Goal: Task Accomplishment & Management: Use online tool/utility

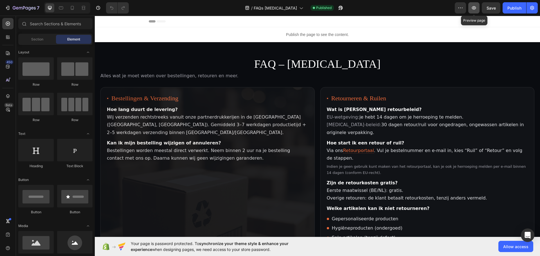
click at [478, 8] on button "button" at bounding box center [473, 7] width 11 height 11
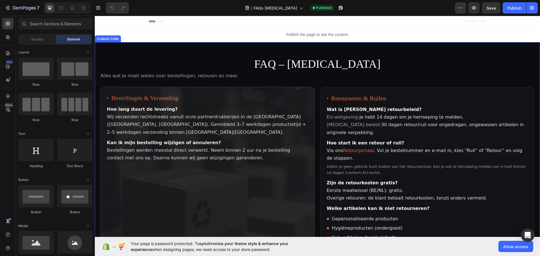
click at [249, 105] on article "Bestellingen & Verzending Hoe lang duurt de levering? Wij verzenden rechtstreek…" at bounding box center [207, 182] width 214 height 190
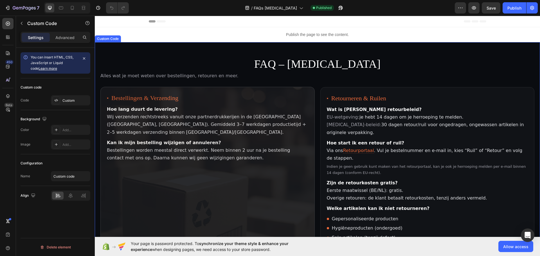
click at [249, 105] on article "Bestellingen & Verzending Hoe lang duurt de levering? Wij verzenden rechtstreek…" at bounding box center [207, 182] width 214 height 190
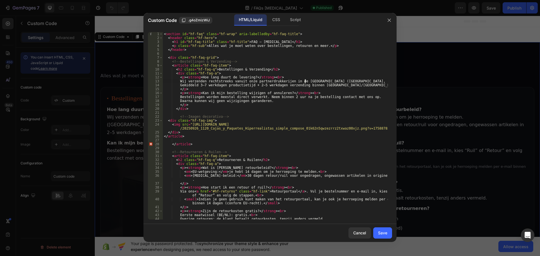
click at [305, 82] on div "< section id = "hf-faq" class = "hf-wrap" aria-labelledby = "hf-faq-title" > < …" at bounding box center [275, 130] width 225 height 196
type textarea "Wij verzenden rechtstreeks vanuit onze partnerdrukkerijen in de EU."
drag, startPoint x: 311, startPoint y: 81, endPoint x: 180, endPoint y: 81, distance: 131.4
click at [180, 81] on div "< section id = "hf-faq" class = "hf-wrap" aria-labelledby = "hf-faq-title" > < …" at bounding box center [275, 130] width 225 height 196
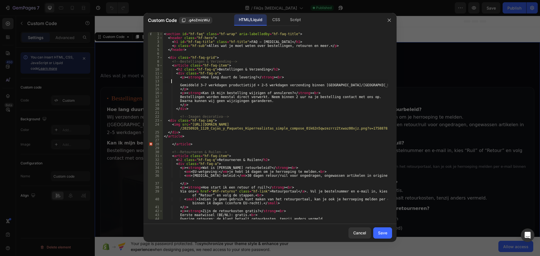
scroll to position [0, 0]
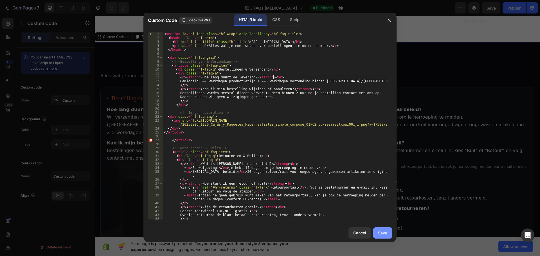
type textarea "<p><strong>Hoe lang duurt de levering?</strong><br>"
click at [386, 236] on button "Save" at bounding box center [382, 233] width 19 height 11
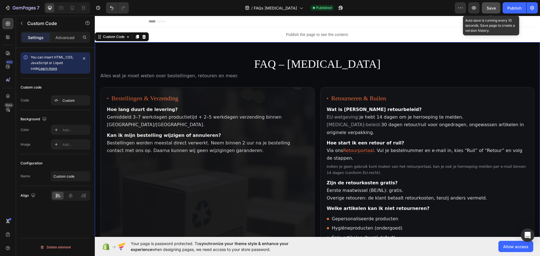
click at [495, 9] on span "Save" at bounding box center [491, 8] width 9 height 5
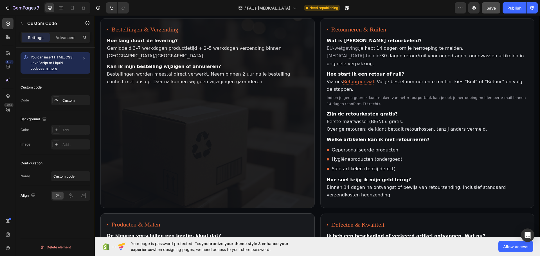
scroll to position [56, 0]
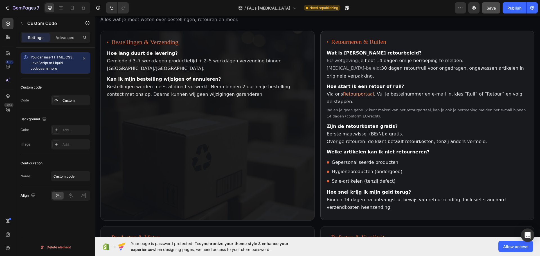
click at [351, 94] on link "Retourportaal" at bounding box center [358, 94] width 31 height 6
click at [368, 107] on small "Indien je geen gebruik kunt maken van het retourportaal, kan je ook je herroepi…" at bounding box center [427, 113] width 201 height 12
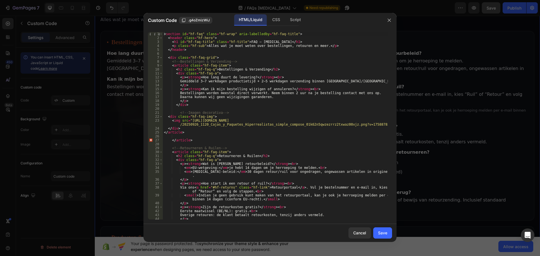
scroll to position [17, 0]
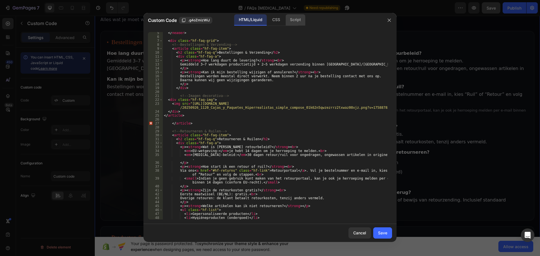
click at [297, 17] on div "Script" at bounding box center [296, 19] width 20 height 11
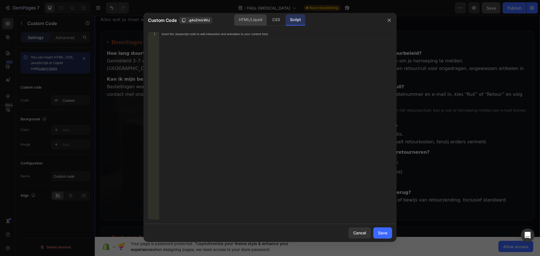
click at [252, 21] on div "HTML/Liquid" at bounding box center [250, 19] width 32 height 11
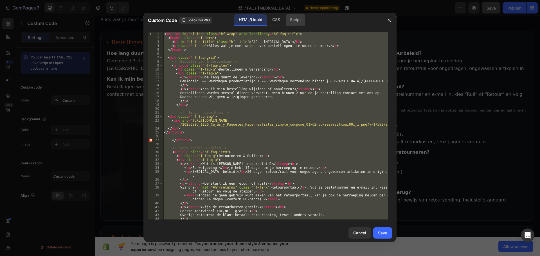
click at [293, 21] on div "Script" at bounding box center [296, 19] width 20 height 11
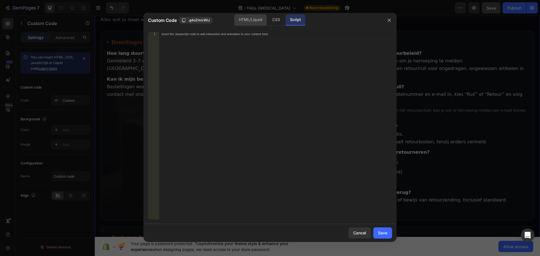
click at [247, 21] on div "HTML/Liquid" at bounding box center [250, 19] width 32 height 11
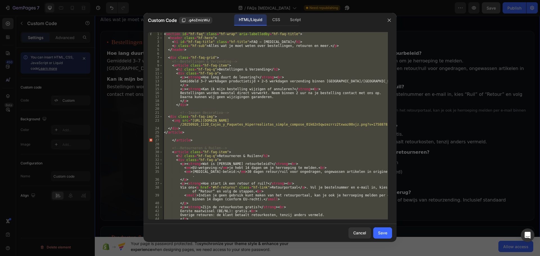
click at [244, 113] on div "< section id = "hf-faq" class = "hf-wrap" aria-labelledby = "hf-faq-title" > < …" at bounding box center [275, 126] width 225 height 188
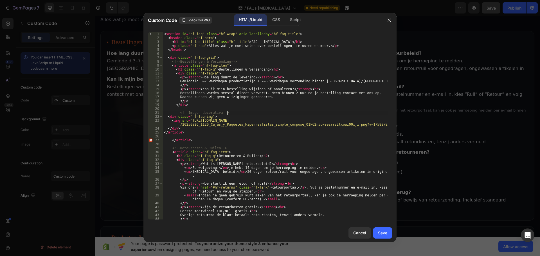
scroll to position [34, 0]
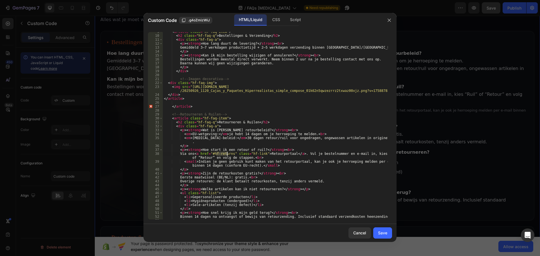
drag, startPoint x: 216, startPoint y: 154, endPoint x: 226, endPoint y: 154, distance: 9.8
click at [226, 154] on div "< article class = "hf-faq-item" > < h2 class = "hf-faq-q" > Bestellingen & Verz…" at bounding box center [275, 128] width 225 height 196
click at [215, 155] on div "< article class = "hf-faq-item" > < h2 class = "hf-faq-q" > Bestellingen & Verz…" at bounding box center [275, 128] width 225 height 196
drag, startPoint x: 215, startPoint y: 155, endPoint x: 234, endPoint y: 154, distance: 19.4
click at [234, 154] on div "< article class = "hf-faq-item" > < h2 class = "hf-faq-q" > Bestellingen & Verz…" at bounding box center [275, 128] width 225 height 196
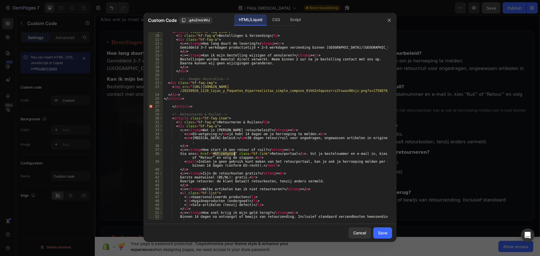
paste textarea "https://hyperfocusapparel.com/pages/retour-hyperfocu"
type textarea "Via ons <a href="https://hyperfocusapparel.com/pages/retour-hyperfocus" class="…"
click at [386, 235] on div "Save" at bounding box center [382, 233] width 9 height 6
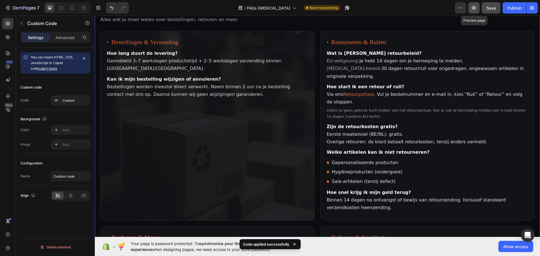
click at [474, 8] on icon "button" at bounding box center [474, 8] width 6 height 6
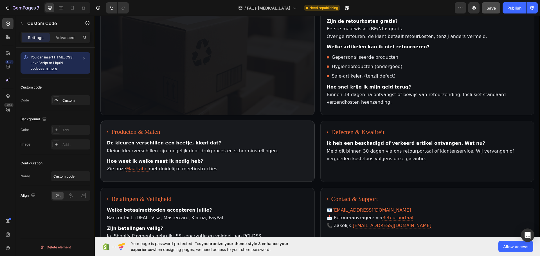
scroll to position [169, 0]
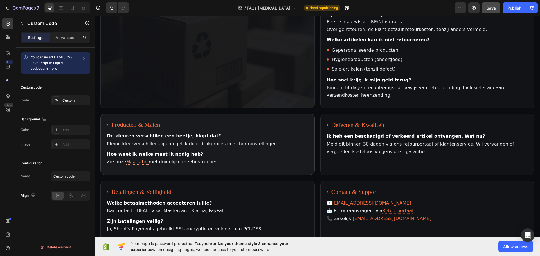
click at [131, 159] on link "Maattabel" at bounding box center [137, 162] width 23 height 6
click at [194, 114] on article "Producten & Maten De kleuren verschillen een beetje, klopt dat? Kleine kleurver…" at bounding box center [207, 144] width 214 height 61
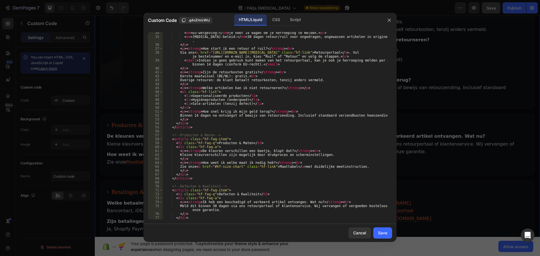
scroll to position [152, 0]
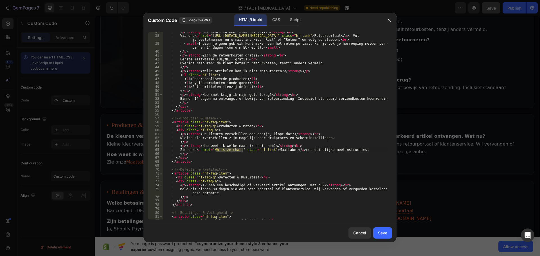
drag, startPoint x: 216, startPoint y: 149, endPoint x: 241, endPoint y: 150, distance: 25.3
click at [241, 150] on div "< p > < strong > Hoe start ik een retour of ruil? </ strong > < br > Via ons < …" at bounding box center [275, 128] width 225 height 196
paste textarea "https://hyperfocusapparel.com/pages/maattabel"
type textarea "Zie onze <a href="https://hyperfocusapparel.com/pages/maattabel" class="hf-link…"
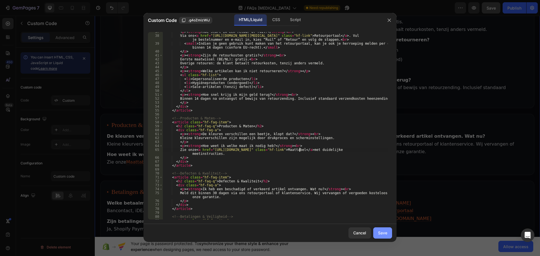
click at [383, 236] on div "Save" at bounding box center [382, 233] width 9 height 6
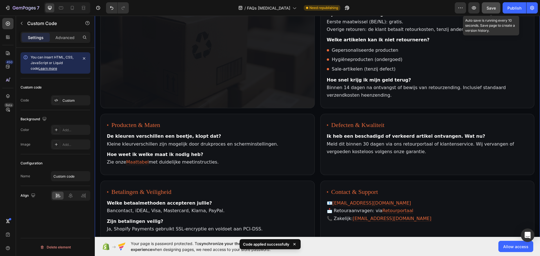
click at [492, 10] on span "Save" at bounding box center [491, 8] width 9 height 5
click at [474, 10] on icon "button" at bounding box center [474, 8] width 6 height 6
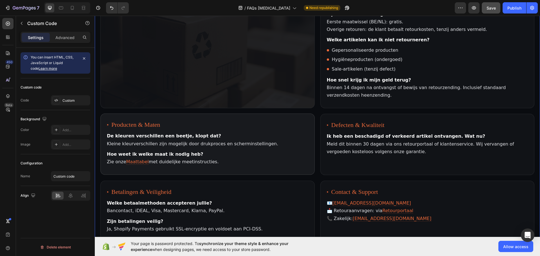
click at [308, 144] on article "Producten & Maten De kleuren verschillen een beetje, klopt dat? Kleine kleurver…" at bounding box center [207, 144] width 214 height 61
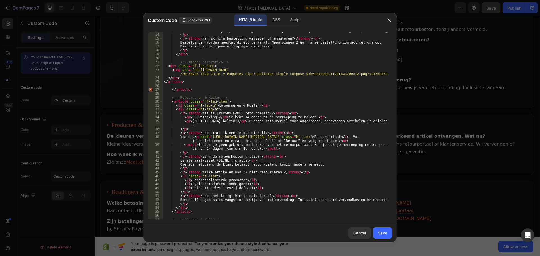
scroll to position [51, 0]
click at [198, 137] on div "Gemiddeld 3–7 werkdagen productietijd + 2–5 werkdagen verzending binnen België/…" at bounding box center [275, 127] width 225 height 196
click at [198, 137] on div "Gemiddeld 3–7 werkdagen productietijd + 2–5 werkdagen verzending binnen België/…" at bounding box center [275, 126] width 225 height 188
drag, startPoint x: 197, startPoint y: 138, endPoint x: 378, endPoint y: 137, distance: 180.6
click at [378, 137] on div "Gemiddeld 3–7 werkdagen productietijd + 2–5 werkdagen verzending binnen België/…" at bounding box center [275, 127] width 225 height 196
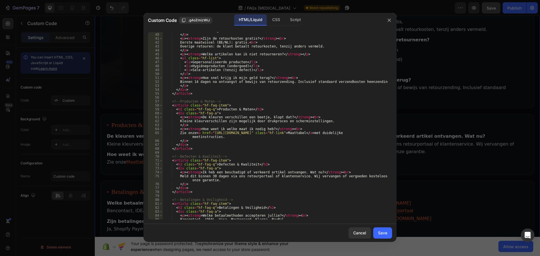
scroll to position [186, 0]
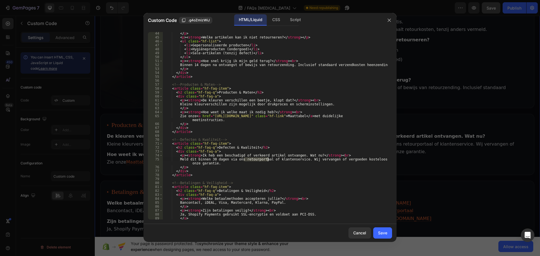
drag, startPoint x: 243, startPoint y: 159, endPoint x: 268, endPoint y: 161, distance: 24.3
click at [268, 161] on div "</ p > < p > < strong > Welke artikelen kan ik niet retourneren? </ strong > </…" at bounding box center [275, 130] width 225 height 196
paste textarea "<a href="https://hyperfocusapparel.com/pages/retour-hyperfocus" class="hf-link"…"
type textarea "Meld dit binnen 30 dagen via ons <a href="https://hyperfocusapparel.com/pages/r…"
click at [385, 234] on div "Save" at bounding box center [382, 233] width 9 height 6
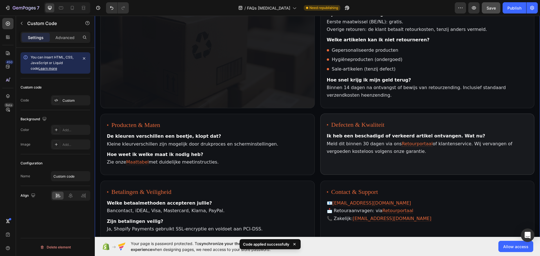
click at [390, 161] on article "Defecten & Kwaliteit Ik heb een beschadigd of verkeerd artikel ontvangen. Wat n…" at bounding box center [427, 144] width 214 height 61
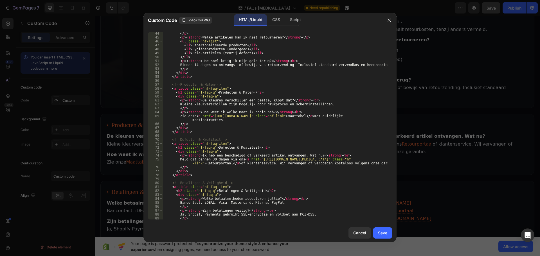
click at [205, 164] on div "</ p > < p > < strong > Welke artikelen kan ik niet retourneren? </ strong > </…" at bounding box center [275, 130] width 225 height 196
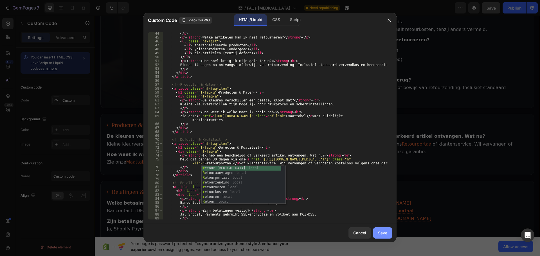
type textarea "Meld dit binnen 30 dagen via ons <a href="https://hyperfocusapparel.com/pages/r…"
click at [385, 239] on div "Cancel Save" at bounding box center [269, 233] width 253 height 18
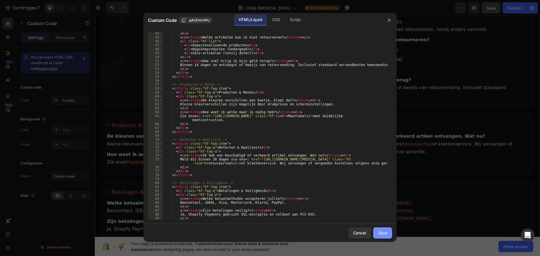
click at [385, 236] on div "Save" at bounding box center [382, 233] width 9 height 6
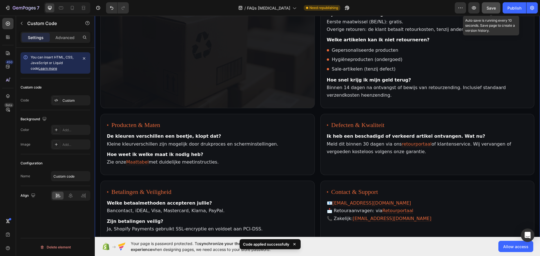
click at [495, 6] on span "Save" at bounding box center [491, 8] width 9 height 5
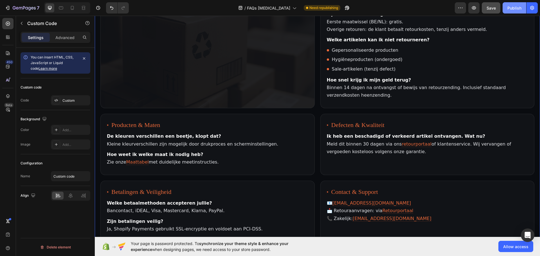
click at [511, 6] on div "Publish" at bounding box center [515, 8] width 14 height 6
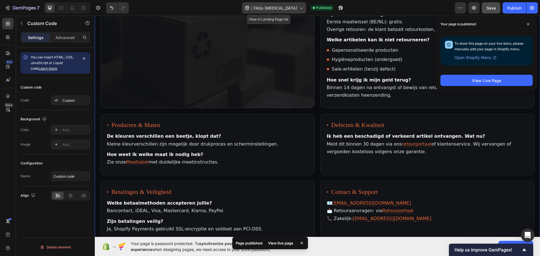
click at [298, 7] on icon at bounding box center [301, 8] width 6 height 6
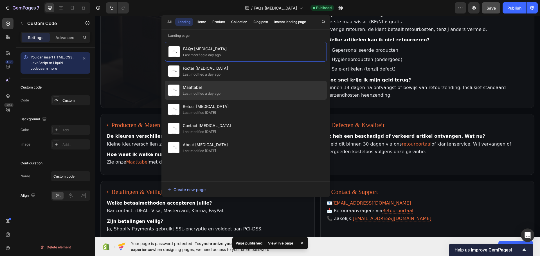
click at [225, 88] on div "Maattabel Last modified a day ago" at bounding box center [246, 90] width 162 height 19
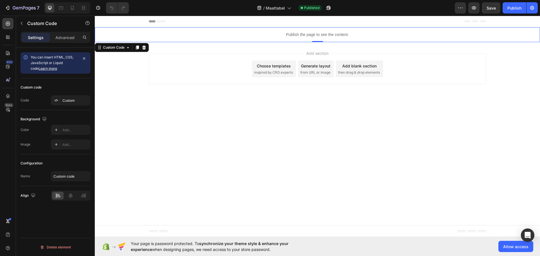
click at [318, 37] on p "Publish the page to see the content." at bounding box center [317, 35] width 445 height 6
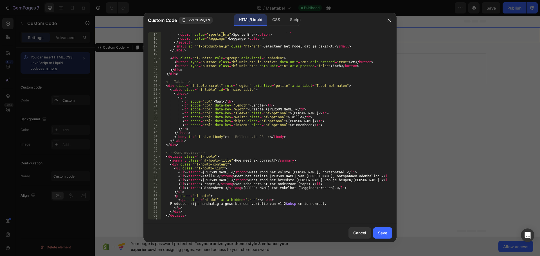
scroll to position [76, 0]
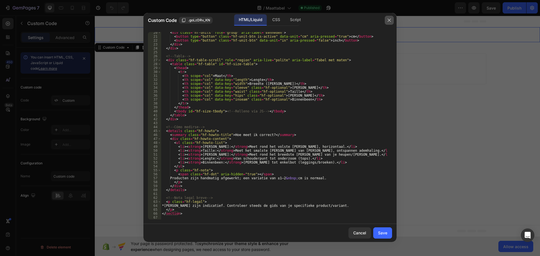
click at [390, 21] on icon "button" at bounding box center [389, 20] width 5 height 5
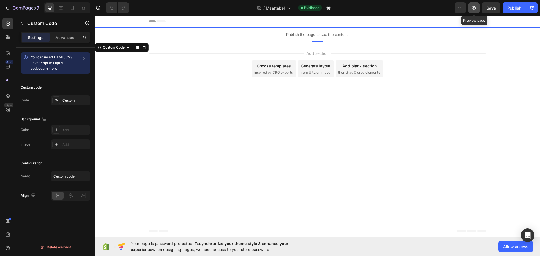
click at [474, 9] on icon "button" at bounding box center [474, 8] width 6 height 6
click at [340, 34] on p "Publish the page to see the content." at bounding box center [317, 35] width 445 height 6
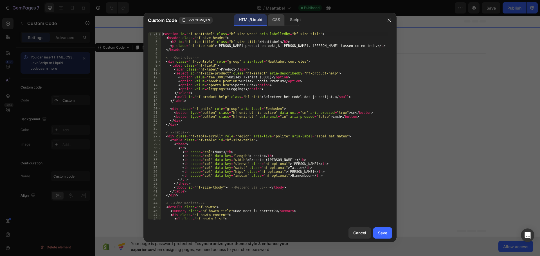
click at [275, 18] on div "CSS" at bounding box center [276, 19] width 17 height 11
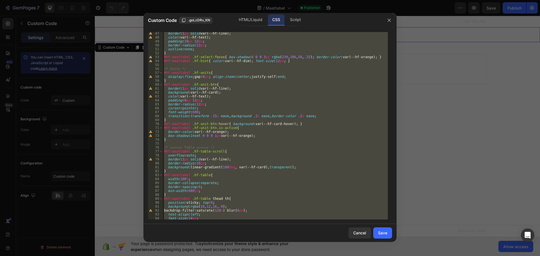
scroll to position [592, 0]
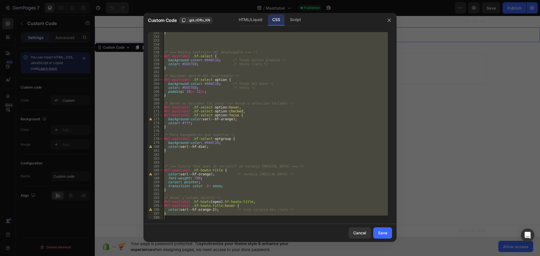
click at [212, 221] on div "151 152 153 154 155 156 157 158 159 160 161 162 163 164 165 166 167 168 169 170…" at bounding box center [269, 126] width 253 height 197
type textarea "}"
click at [204, 217] on div "} /* === Mejora contraste del desplegable === */ #hf-maattabel .hf-select { bac…" at bounding box center [275, 126] width 225 height 188
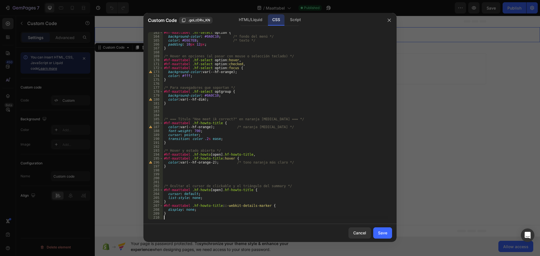
scroll to position [640, 0]
click at [383, 237] on button "Save" at bounding box center [382, 233] width 19 height 11
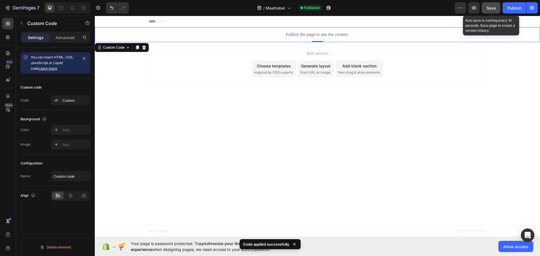
click at [491, 8] on span "Save" at bounding box center [491, 8] width 9 height 5
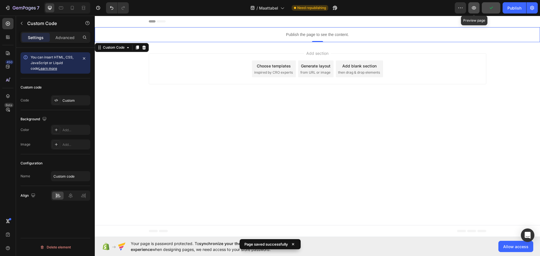
click at [475, 8] on icon "button" at bounding box center [474, 8] width 2 height 2
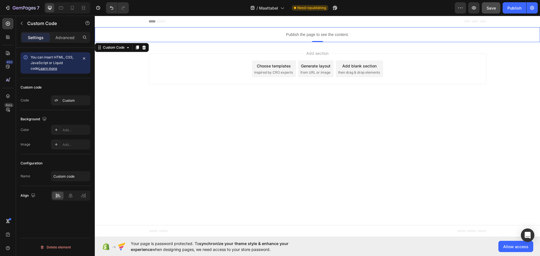
click at [326, 35] on p "Publish the page to see the content." at bounding box center [317, 35] width 445 height 6
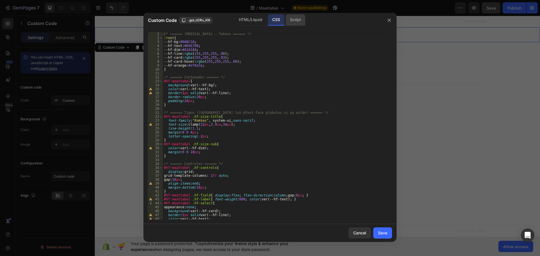
click at [295, 22] on div "Script" at bounding box center [296, 19] width 20 height 11
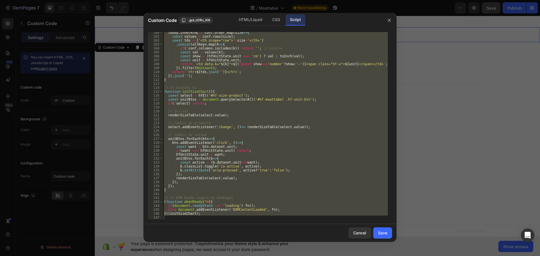
scroll to position [391, 0]
type textarea "})(initSizeChart);"
click at [217, 219] on div "tbody . innerHTML = conf . order . map ( size => { const values = conf . rows […" at bounding box center [275, 126] width 225 height 188
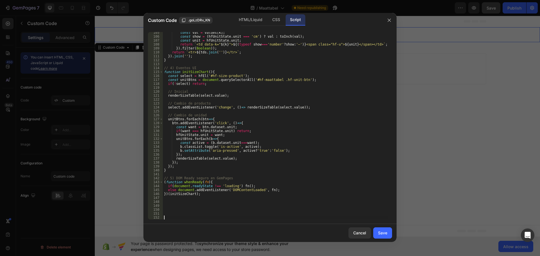
scroll to position [450, 0]
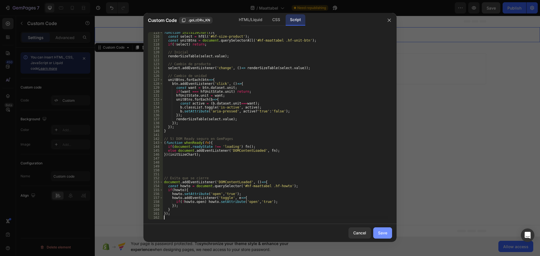
click at [382, 234] on div "Save" at bounding box center [382, 233] width 9 height 6
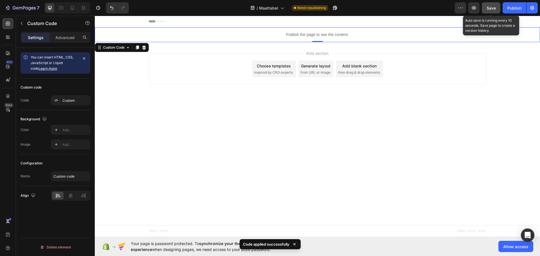
click at [494, 8] on span "Save" at bounding box center [491, 8] width 9 height 5
click at [476, 8] on icon "button" at bounding box center [474, 7] width 4 height 3
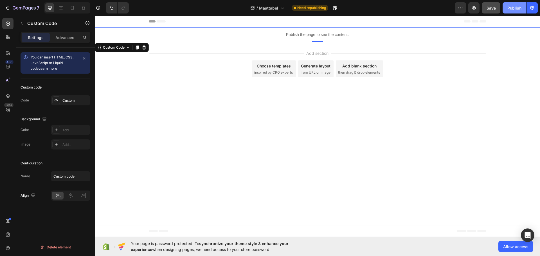
click at [518, 9] on div "Publish" at bounding box center [515, 8] width 14 height 6
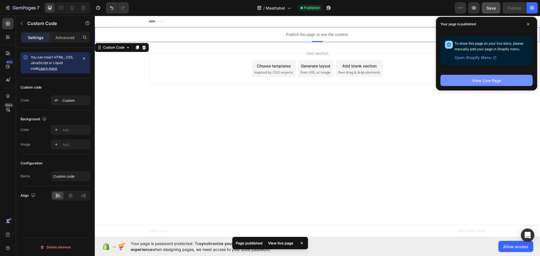
click at [495, 82] on div "View Live Page" at bounding box center [486, 81] width 29 height 6
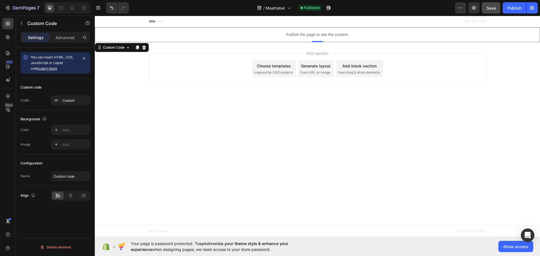
click at [333, 36] on p "Publish the page to see the content." at bounding box center [317, 35] width 445 height 6
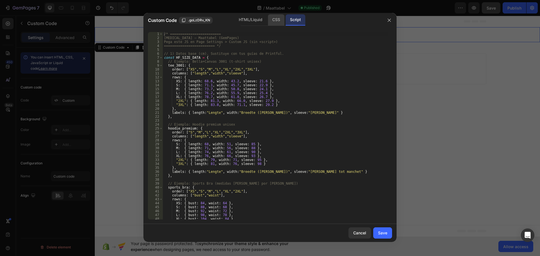
click at [276, 22] on div "CSS" at bounding box center [276, 19] width 17 height 11
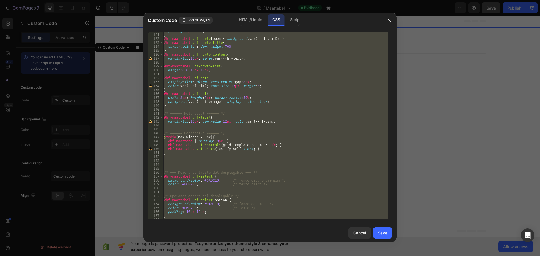
scroll to position [640, 0]
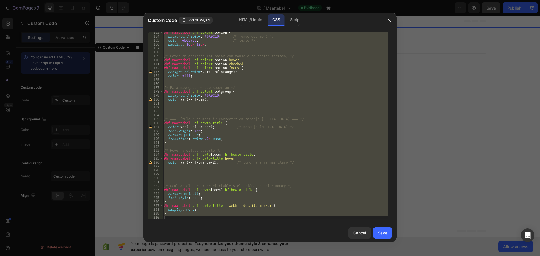
type textarea "}"
click at [177, 216] on div "#hf-maattabel .hf-select option { background-color : #0A0C10 ; /* fondo del men…" at bounding box center [275, 126] width 225 height 188
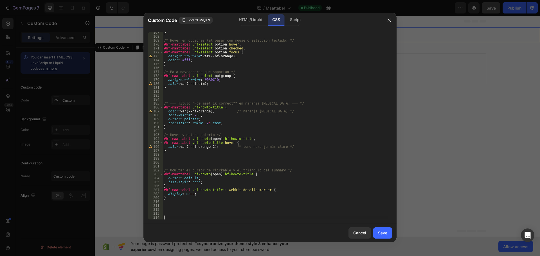
scroll to position [699, 0]
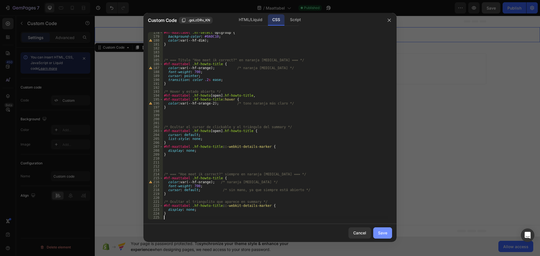
click at [384, 234] on div "Save" at bounding box center [382, 233] width 9 height 6
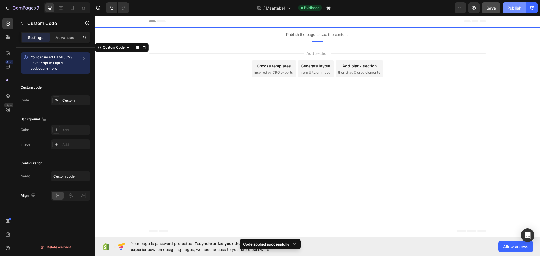
click at [514, 9] on div "Publish" at bounding box center [515, 8] width 14 height 6
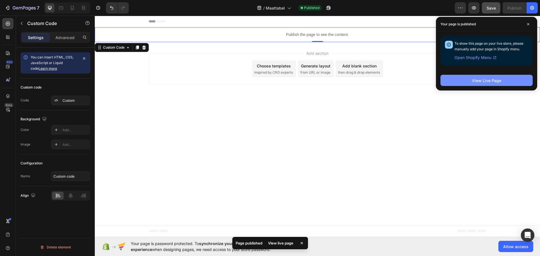
click at [489, 78] on div "View Live Page" at bounding box center [486, 81] width 29 height 6
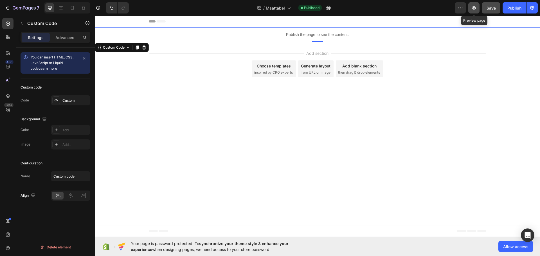
click at [475, 8] on icon "button" at bounding box center [474, 8] width 2 height 2
click at [316, 35] on p "Publish the page to see the content." at bounding box center [317, 35] width 445 height 6
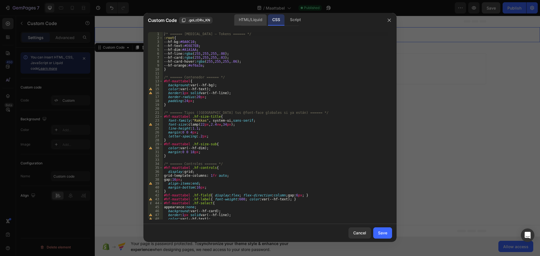
click at [255, 21] on div "HTML/Liquid" at bounding box center [250, 19] width 32 height 11
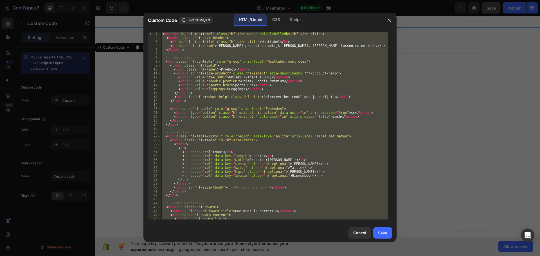
click at [260, 74] on div "< section id = "hf-maattabel" class = "hf-size-wrap" aria-labelledby = "hf-size…" at bounding box center [274, 126] width 227 height 188
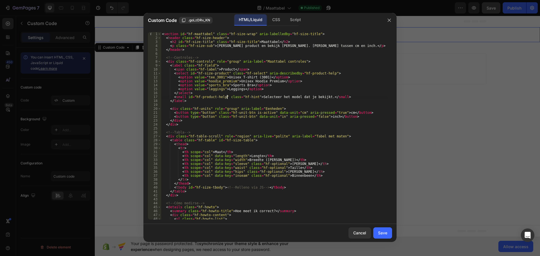
click at [226, 97] on div "< section id = "hf-maattabel" class = "hf-size-wrap" aria-labelledby = "hf-size…" at bounding box center [274, 130] width 227 height 196
type textarea "<small id="hf-product-help" class="hf-hint">Selecteer het model dat je bekijkt.…"
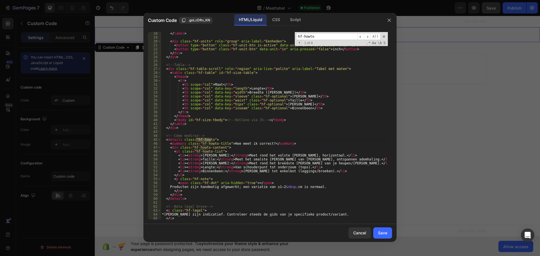
scroll to position [68, 0]
type input "hf-howto"
click at [411, 17] on div at bounding box center [270, 128] width 540 height 256
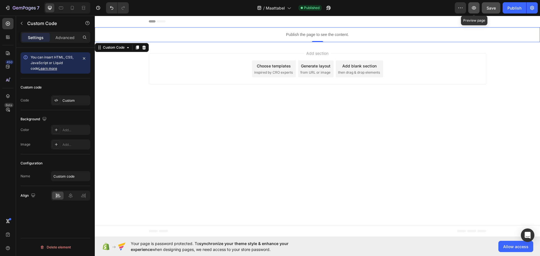
click at [477, 8] on button "button" at bounding box center [473, 7] width 11 height 11
click at [354, 33] on p "Publish the page to see the content." at bounding box center [317, 35] width 445 height 6
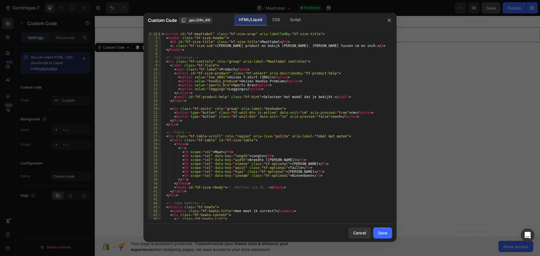
click at [273, 14] on div "Custom Code .goLzDRv_KN HTML/Liquid CSS Script" at bounding box center [262, 20] width 239 height 15
click at [273, 19] on div "CSS" at bounding box center [276, 19] width 17 height 11
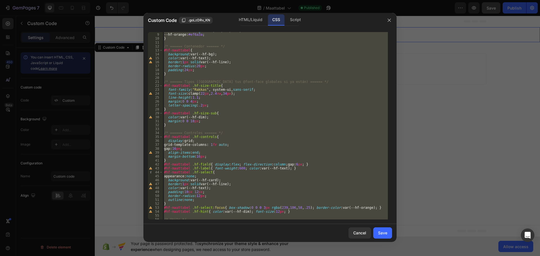
scroll to position [699, 0]
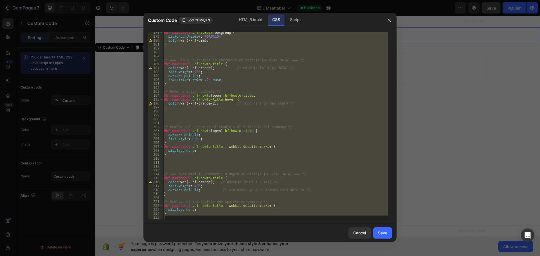
type textarea "}"
click at [192, 218] on div "#hf-maattabel .hf-select optgroup { background-color : #0A0C10 ; color : var(--…" at bounding box center [275, 126] width 225 height 188
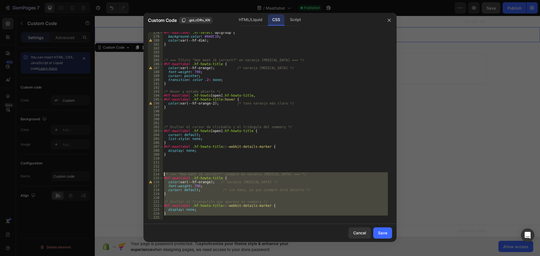
drag, startPoint x: 173, startPoint y: 216, endPoint x: 159, endPoint y: 175, distance: 43.3
click at [159, 175] on div "178 179 180 181 182 183 184 185 186 187 188 189 190 191 192 193 194 195 196 197…" at bounding box center [270, 126] width 244 height 188
type textarea "/* === "Hoe meet ik correct?" siempre en naranja Hyperfocus === */ #hf-maattabe…"
paste textarea
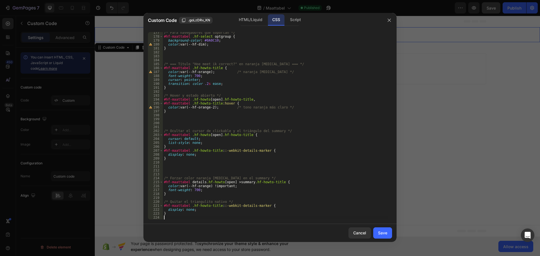
scroll to position [695, 0]
click at [385, 232] on div "Save" at bounding box center [382, 233] width 9 height 6
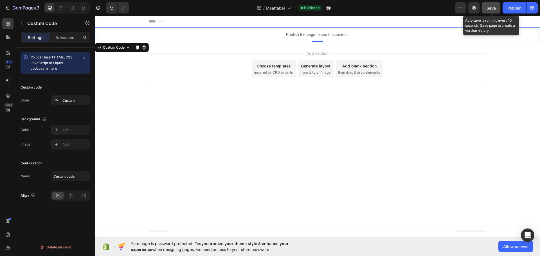
click at [485, 6] on button "Save" at bounding box center [491, 7] width 19 height 11
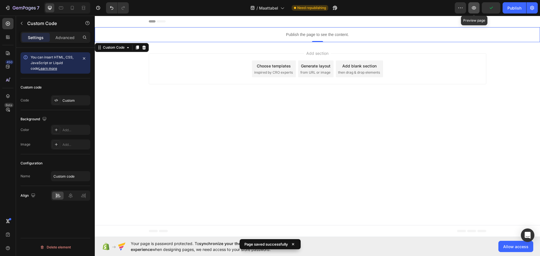
click at [475, 10] on icon "button" at bounding box center [474, 8] width 6 height 6
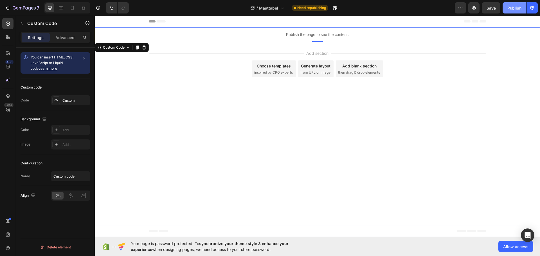
click at [522, 8] on button "Publish" at bounding box center [515, 7] width 24 height 11
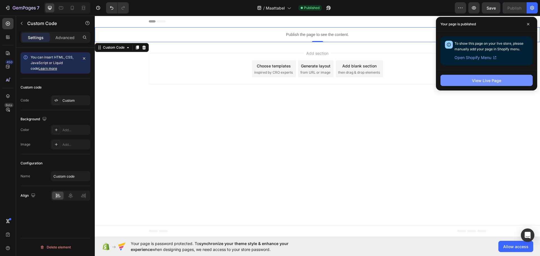
click at [476, 77] on button "View Live Page" at bounding box center [487, 80] width 92 height 11
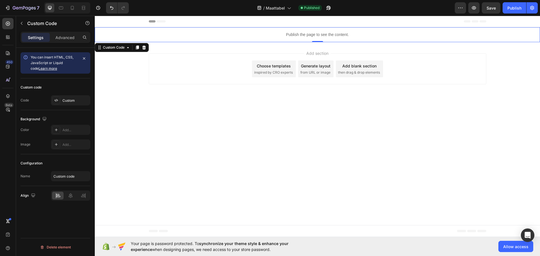
click at [275, 33] on p "Publish the page to see the content." at bounding box center [317, 35] width 445 height 6
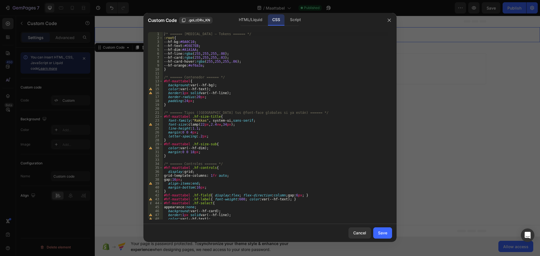
type textarea "#hf-maattabel{"
click at [238, 79] on div "/* ====== Hyperfocus – Tokens ====== */ :root { --hf-bg : #0A0C10 ; --hf-text :…" at bounding box center [275, 130] width 225 height 196
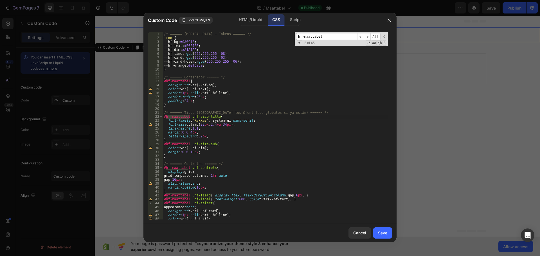
type input "hf-maattabel"
click at [193, 92] on div "/* ====== Hyperfocus – Tokens ====== */ :root { --hf-bg : #0A0C10 ; --hf-text :…" at bounding box center [275, 130] width 225 height 196
click at [198, 98] on div "/* ====== Hyperfocus – Tokens ====== */ :root { --hf-bg : #0A0C10 ; --hf-text :…" at bounding box center [275, 130] width 225 height 196
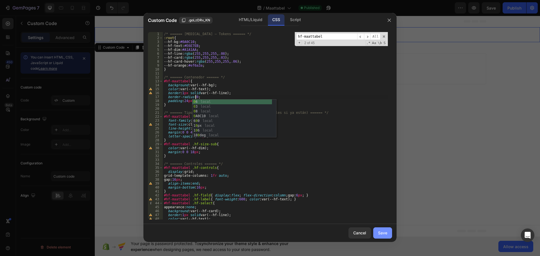
type textarea "border-radius:0;"
click at [383, 232] on div "Save" at bounding box center [382, 233] width 9 height 6
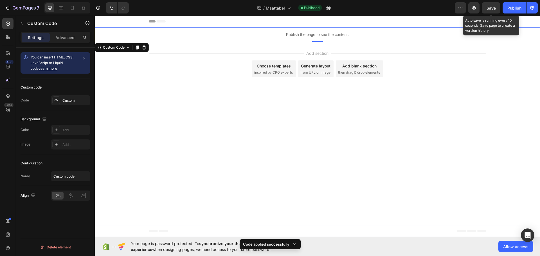
click at [489, 11] on div "Save" at bounding box center [491, 8] width 9 height 6
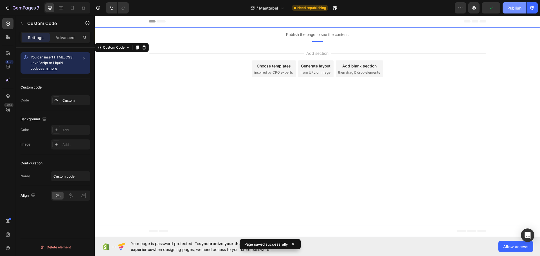
click at [514, 8] on div "Publish" at bounding box center [515, 8] width 14 height 6
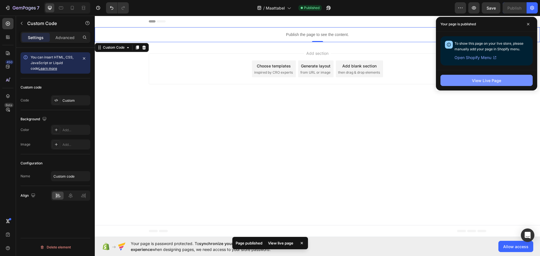
click at [488, 79] on div "View Live Page" at bounding box center [486, 81] width 29 height 6
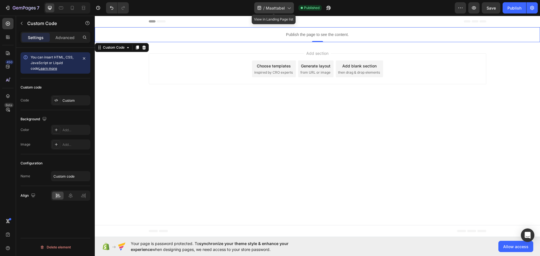
click at [290, 7] on icon at bounding box center [289, 8] width 6 height 6
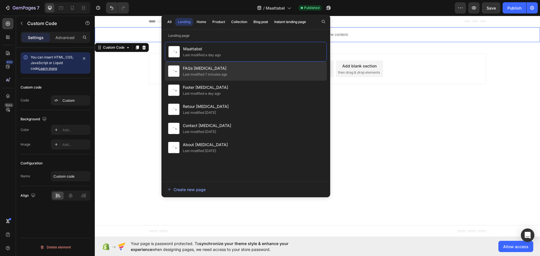
click at [214, 72] on div "Last modified 7 minutes ago" at bounding box center [205, 75] width 44 height 6
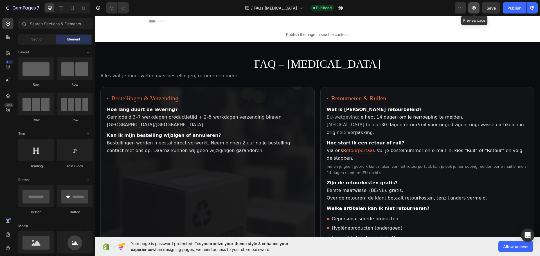
click at [474, 10] on icon "button" at bounding box center [474, 8] width 6 height 6
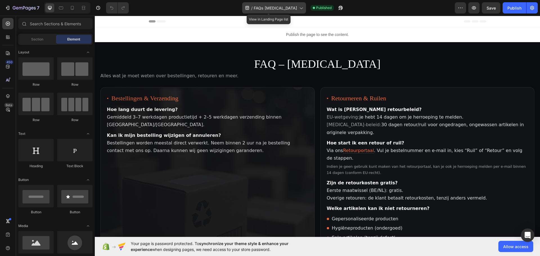
click at [298, 9] on icon at bounding box center [301, 8] width 6 height 6
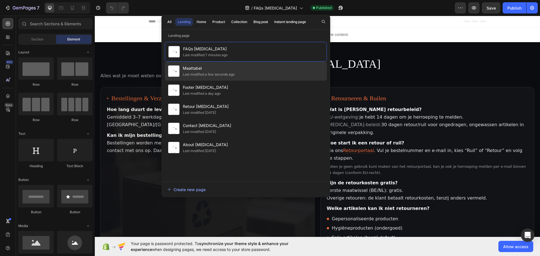
click at [207, 73] on div "Last modified a few seconds ago" at bounding box center [209, 75] width 52 height 6
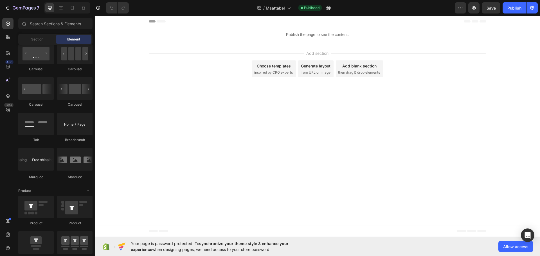
scroll to position [1457, 0]
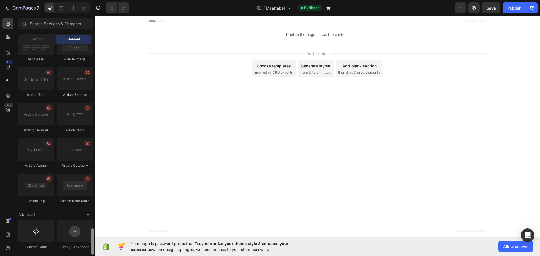
drag, startPoint x: 92, startPoint y: 88, endPoint x: 93, endPoint y: 251, distance: 162.3
click at [93, 251] on div at bounding box center [92, 242] width 3 height 26
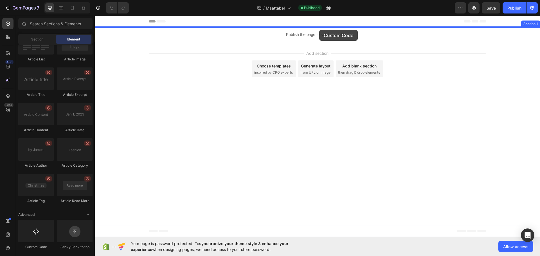
drag, startPoint x: 131, startPoint y: 253, endPoint x: 319, endPoint y: 30, distance: 291.5
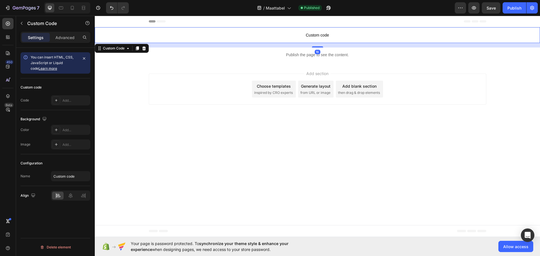
click at [314, 38] on span "Custom code" at bounding box center [317, 35] width 445 height 7
click at [320, 37] on span "Custom code" at bounding box center [317, 35] width 445 height 7
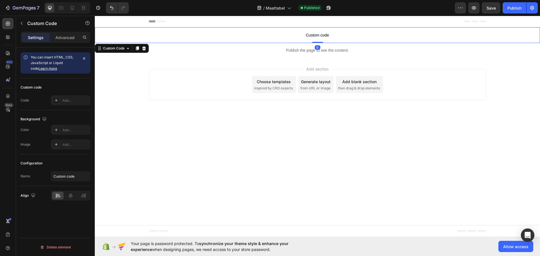
drag, startPoint x: 320, startPoint y: 47, endPoint x: 320, endPoint y: 35, distance: 12.1
click at [320, 35] on div "Custom code Custom Code 0" at bounding box center [317, 35] width 445 height 16
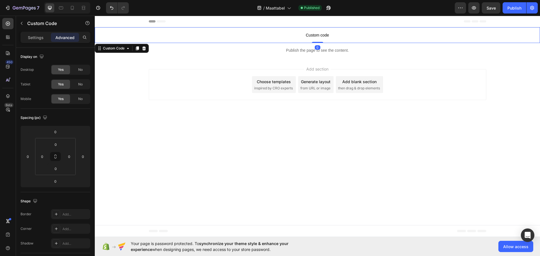
click at [320, 33] on span "Custom code" at bounding box center [317, 35] width 445 height 7
click at [319, 35] on span "Custom code" at bounding box center [317, 35] width 445 height 7
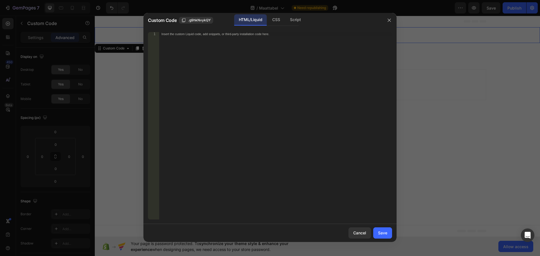
click at [263, 58] on div "Insert the custom Liquid code, add snippets, or third-party installation code h…" at bounding box center [275, 130] width 233 height 196
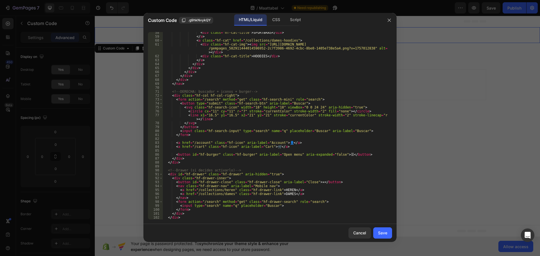
scroll to position [269, 0]
click at [271, 20] on div "CSS" at bounding box center [276, 19] width 17 height 11
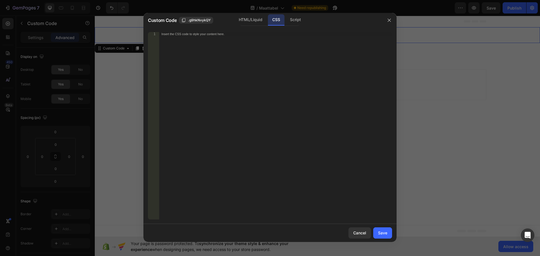
click at [278, 64] on div "Insert the CSS code to style your content here." at bounding box center [275, 130] width 233 height 196
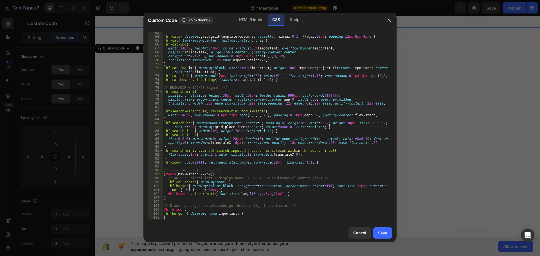
scroll to position [250, 0]
click at [293, 19] on div "Script" at bounding box center [296, 19] width 20 height 11
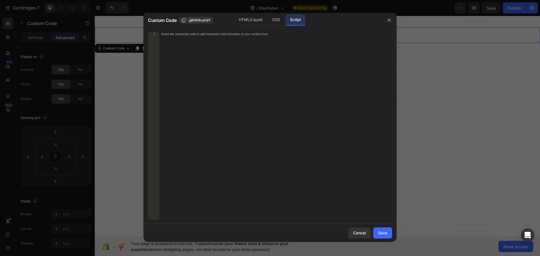
click at [272, 71] on div "Insert the Javascript code to add interaction and animation to your content her…" at bounding box center [275, 130] width 233 height 196
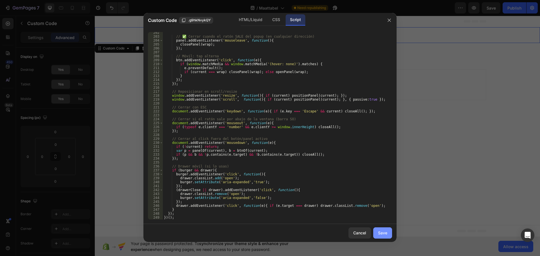
click at [381, 233] on div "Save" at bounding box center [382, 233] width 9 height 6
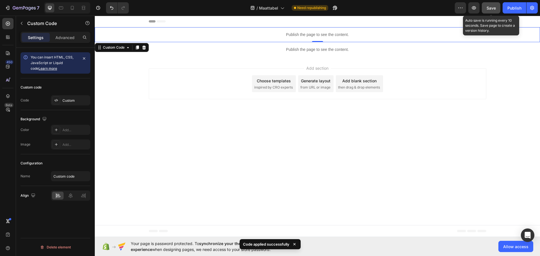
click at [495, 10] on span "Save" at bounding box center [491, 8] width 9 height 5
click at [474, 8] on icon "button" at bounding box center [474, 8] width 2 height 2
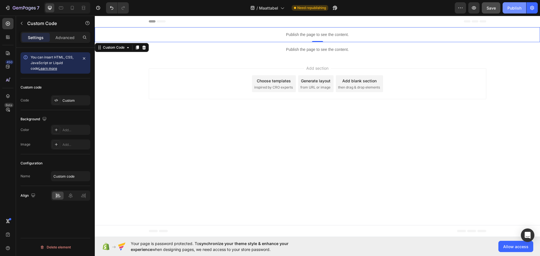
click at [513, 10] on div "Publish" at bounding box center [515, 8] width 14 height 6
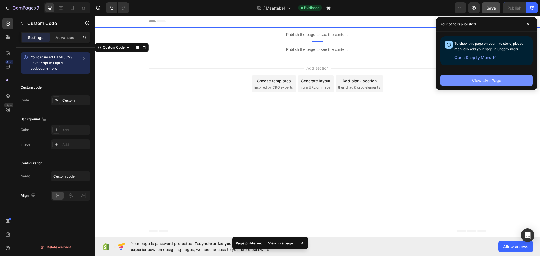
click at [484, 82] on div "View Live Page" at bounding box center [486, 81] width 29 height 6
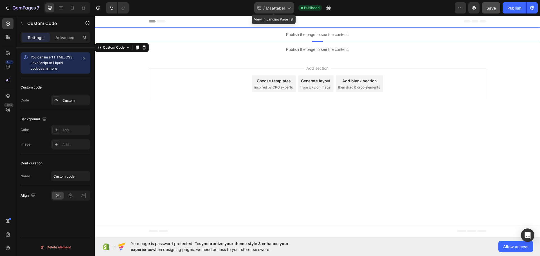
click at [289, 10] on icon at bounding box center [289, 8] width 6 height 6
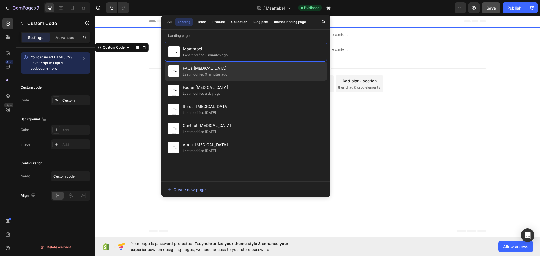
click at [198, 69] on span "FAQs Hyperfocus" at bounding box center [205, 68] width 44 height 7
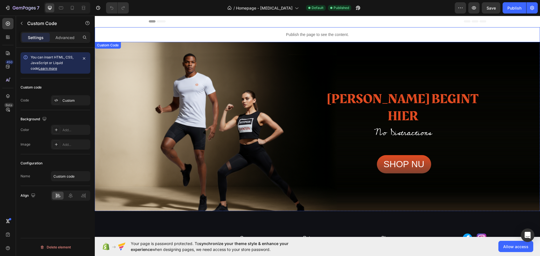
click at [289, 34] on p "Publish the page to see the content." at bounding box center [317, 35] width 445 height 6
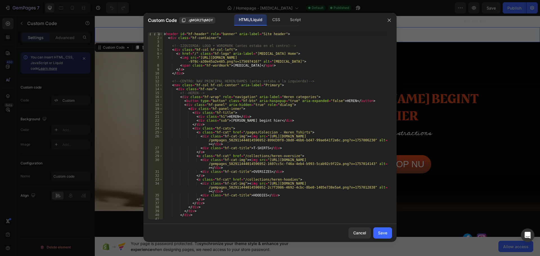
click at [237, 48] on div "< header id = "hf-header" role = "banner" aria-label = "Site header" > < div cl…" at bounding box center [275, 130] width 225 height 196
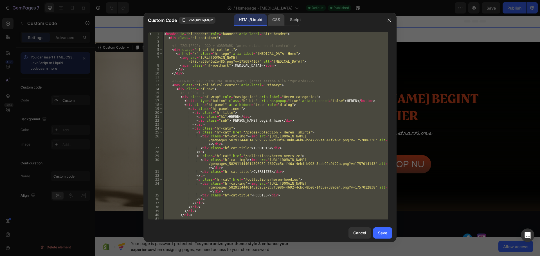
click at [274, 21] on div "CSS" at bounding box center [276, 19] width 17 height 11
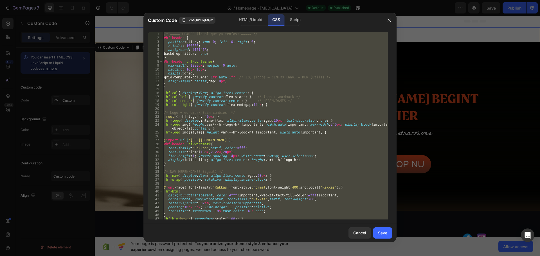
click at [243, 76] on div "/* ===== HEADER (igual que ya tenías) ===== */ #hf-header { position : sticky ;…" at bounding box center [275, 126] width 225 height 188
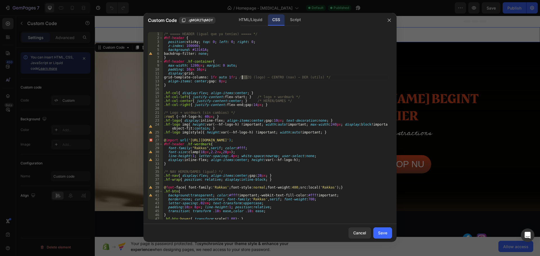
click at [243, 76] on div "/* ===== HEADER (igual que ya tenías) ===== */ #hf-header { position : sticky ;…" at bounding box center [275, 130] width 225 height 196
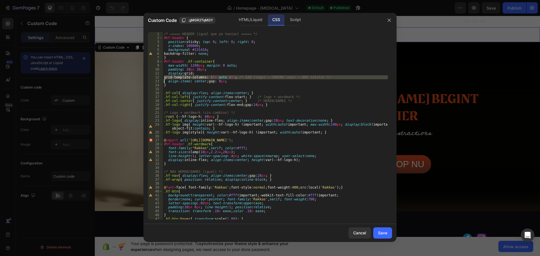
click at [243, 76] on div "/* ===== HEADER (igual que ya tenías) ===== */ #hf-header { position : sticky ;…" at bounding box center [275, 130] width 225 height 196
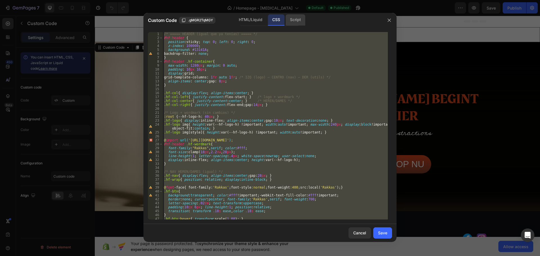
click at [295, 18] on div "Script" at bounding box center [296, 19] width 20 height 11
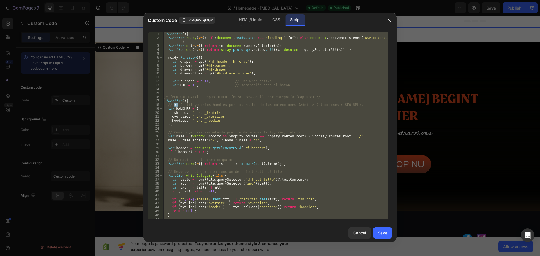
click at [270, 68] on div "( function ( ) { function ready ( fn ) { if ( document . readyState !== 'loadin…" at bounding box center [275, 126] width 225 height 188
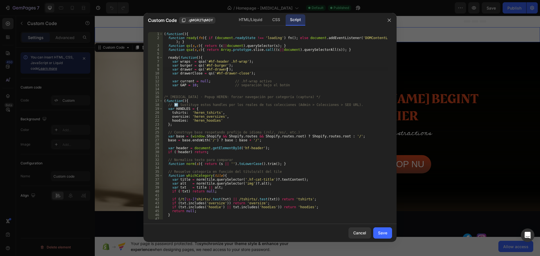
click at [270, 68] on div "( function ( ) { function ready ( fn ) { if ( document . readyState !== 'loadin…" at bounding box center [275, 130] width 225 height 196
type textarea "})();"
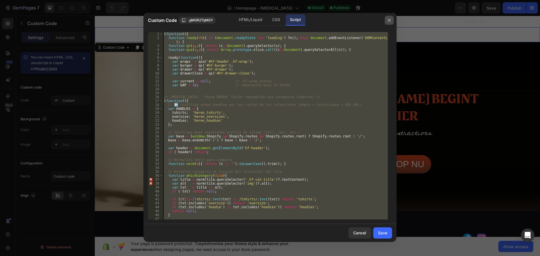
click at [388, 20] on icon "button" at bounding box center [389, 20] width 5 height 5
